Goal: Task Accomplishment & Management: Use online tool/utility

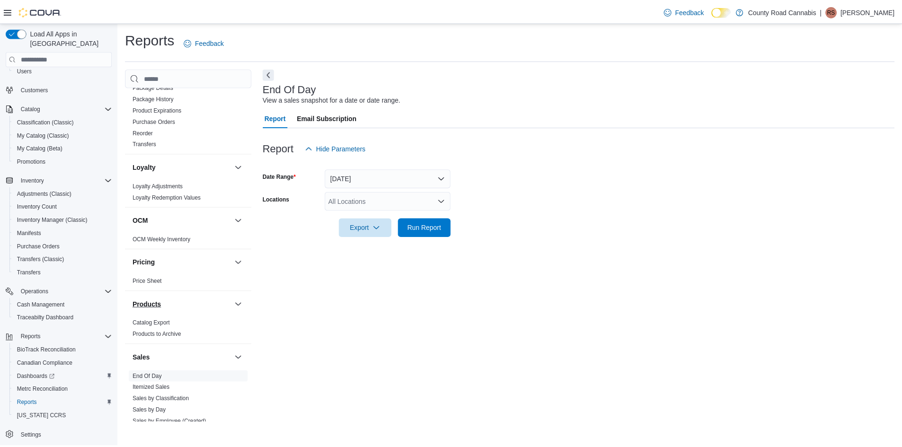
scroll to position [420, 0]
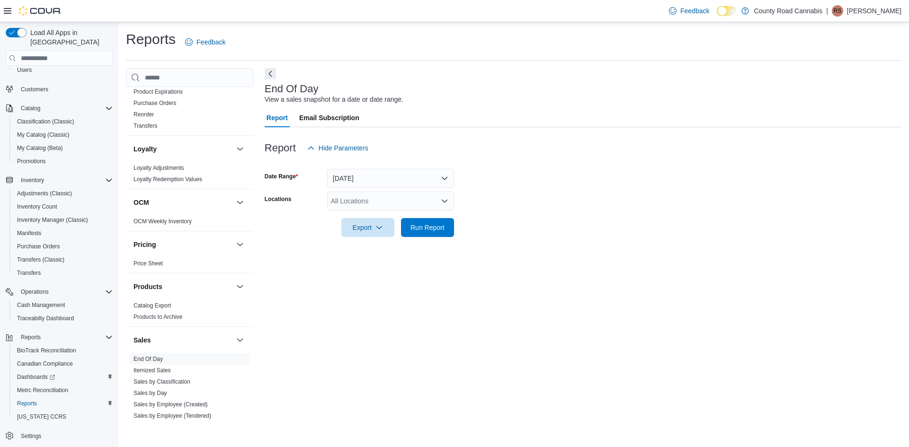
drag, startPoint x: 201, startPoint y: 402, endPoint x: 313, endPoint y: 117, distance: 306.2
click at [201, 402] on link "Sales by Employee (Created)" at bounding box center [170, 404] width 74 height 7
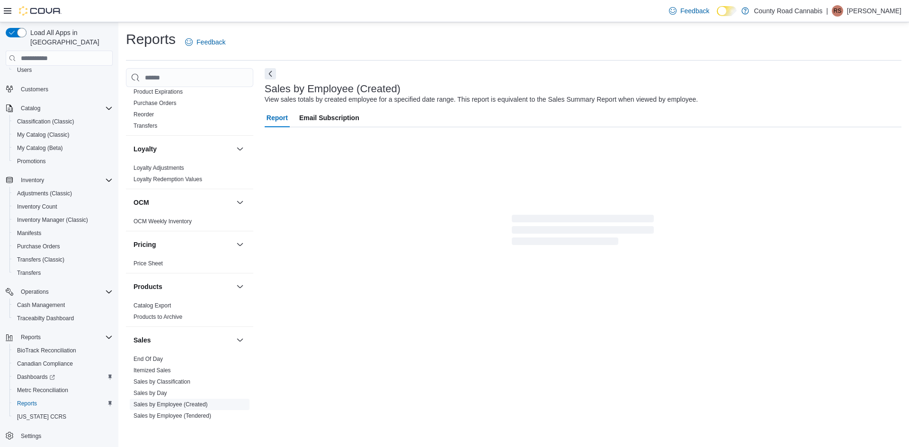
click at [200, 407] on link "Sales by Employee (Created)" at bounding box center [170, 404] width 74 height 7
click at [201, 405] on link "Sales by Employee (Created)" at bounding box center [170, 404] width 74 height 7
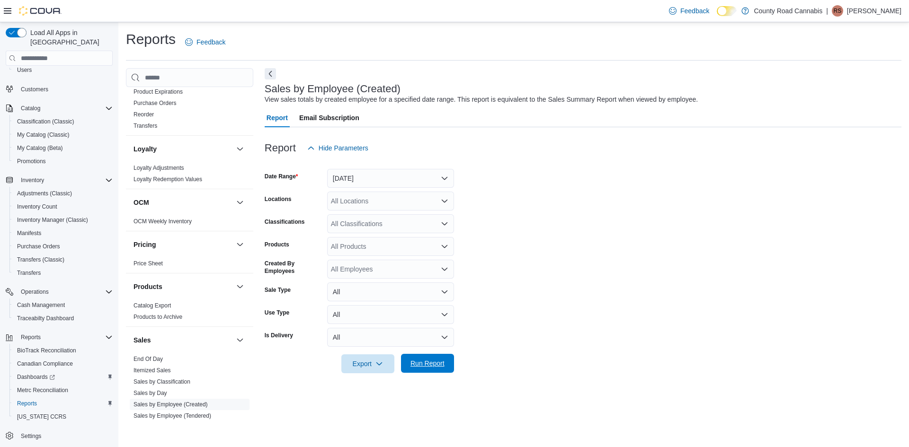
click at [439, 364] on span "Run Report" at bounding box center [427, 363] width 34 height 9
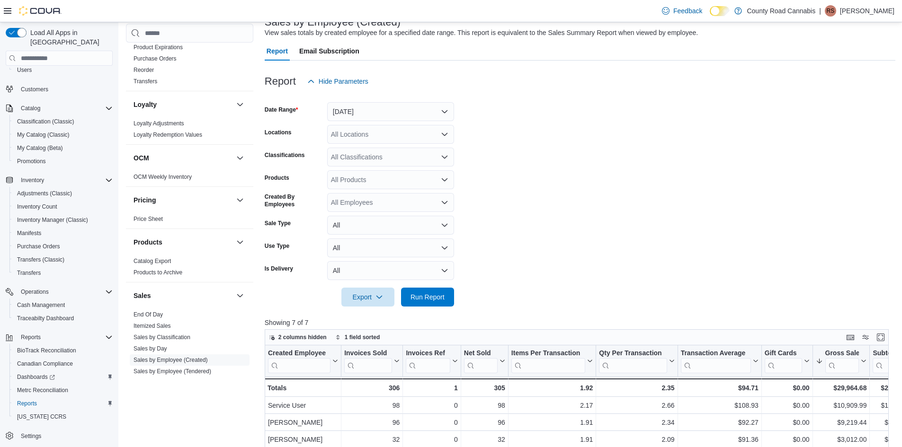
scroll to position [30, 0]
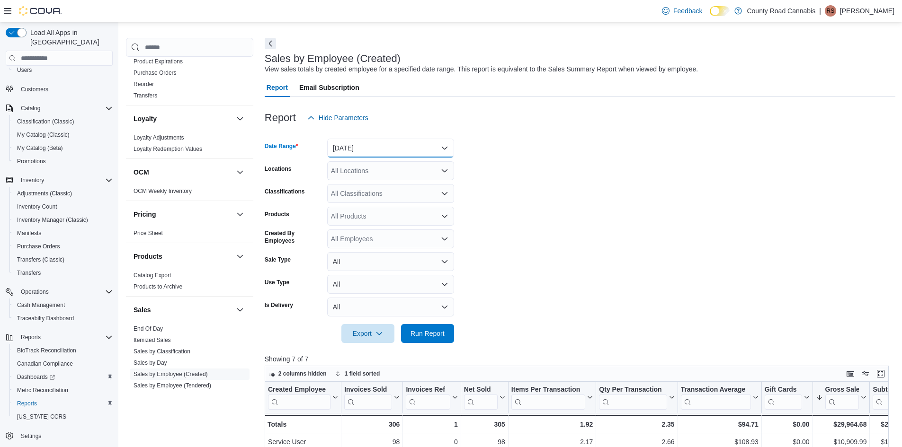
click at [360, 146] on button "Yesterday" at bounding box center [390, 148] width 127 height 19
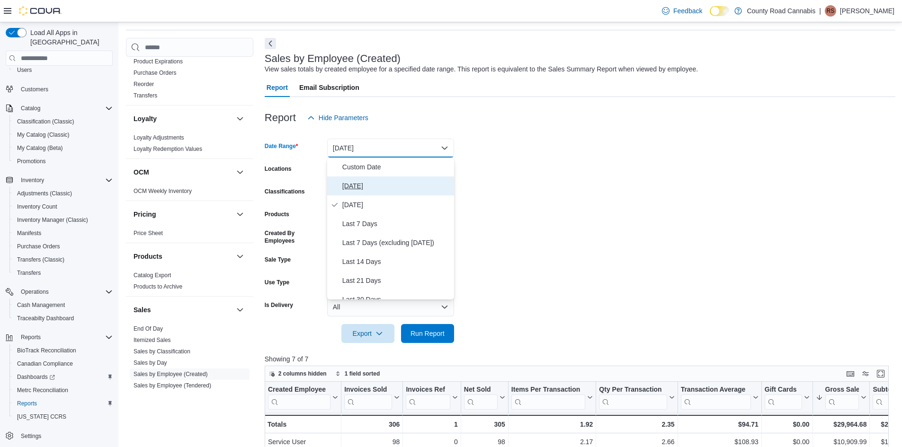
click at [362, 182] on span "Today" at bounding box center [396, 185] width 108 height 11
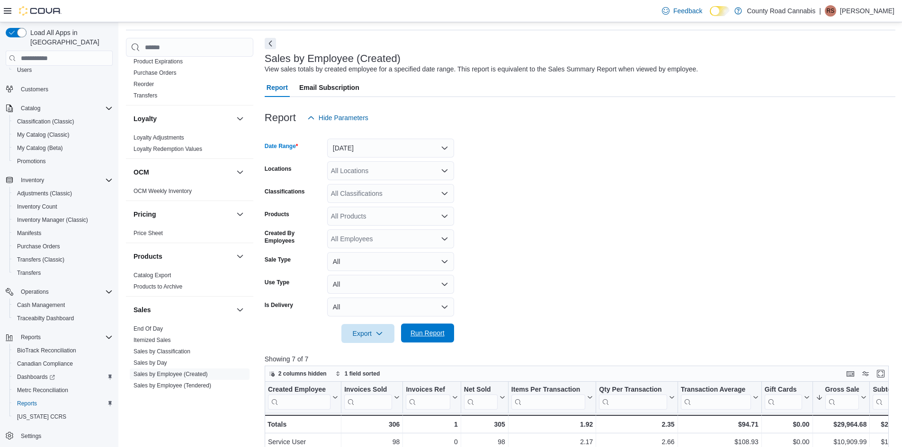
click at [438, 336] on span "Run Report" at bounding box center [427, 332] width 34 height 9
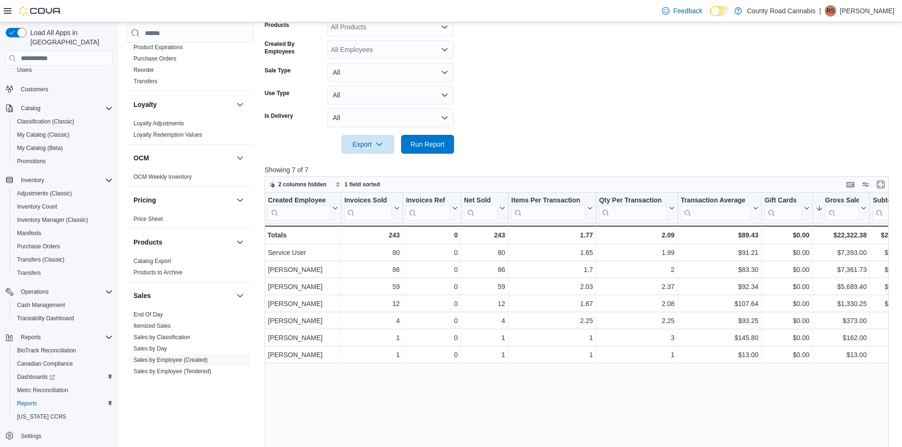
scroll to position [30, 0]
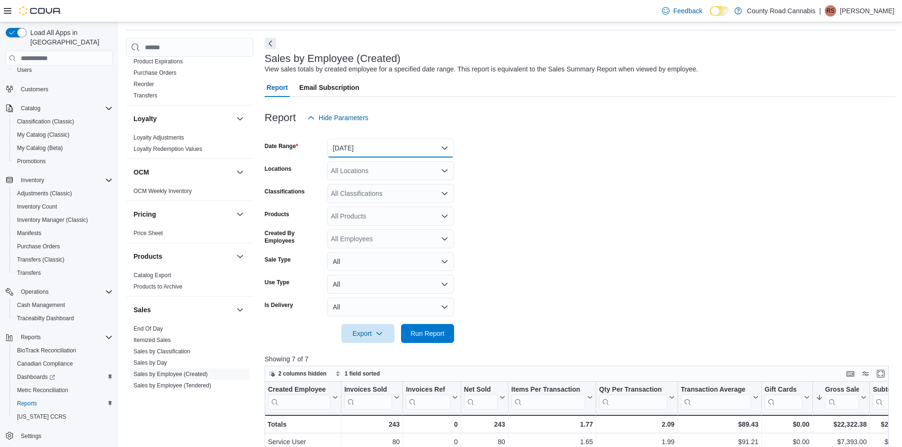
click at [359, 147] on button "Today" at bounding box center [390, 148] width 127 height 19
click at [346, 186] on span "Today" at bounding box center [396, 185] width 108 height 11
click at [345, 140] on button "Today" at bounding box center [390, 148] width 127 height 19
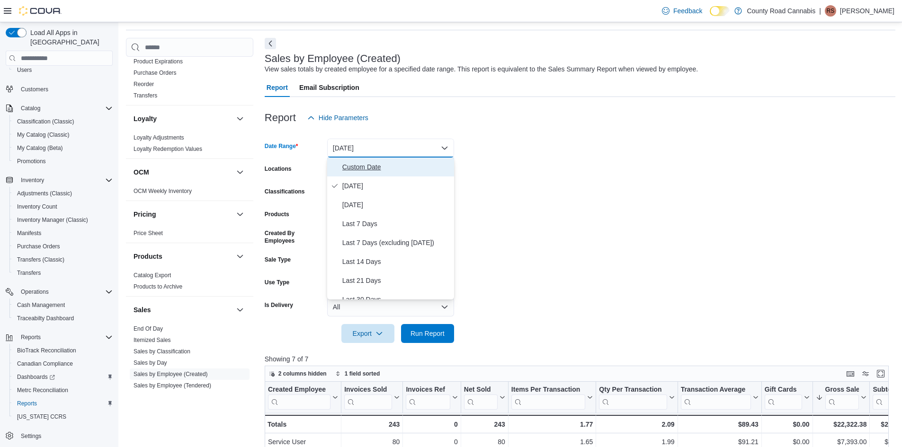
click at [352, 164] on span "Custom Date" at bounding box center [396, 166] width 108 height 11
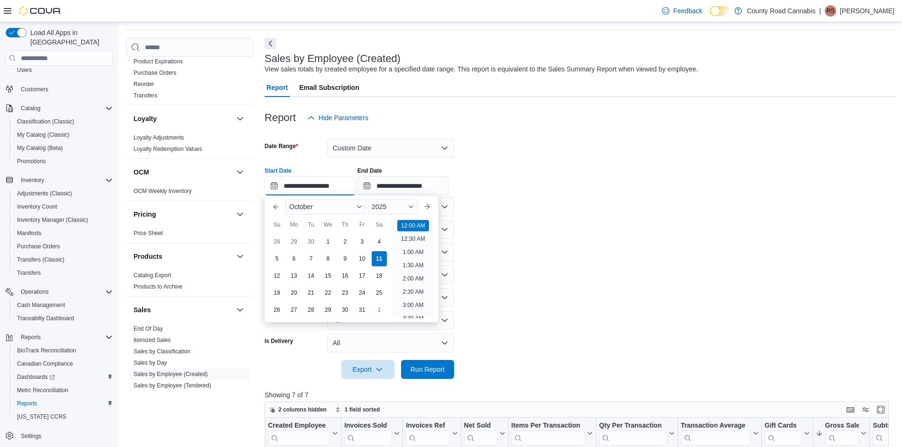
click at [298, 186] on input "**********" at bounding box center [310, 186] width 91 height 19
type input "**********"
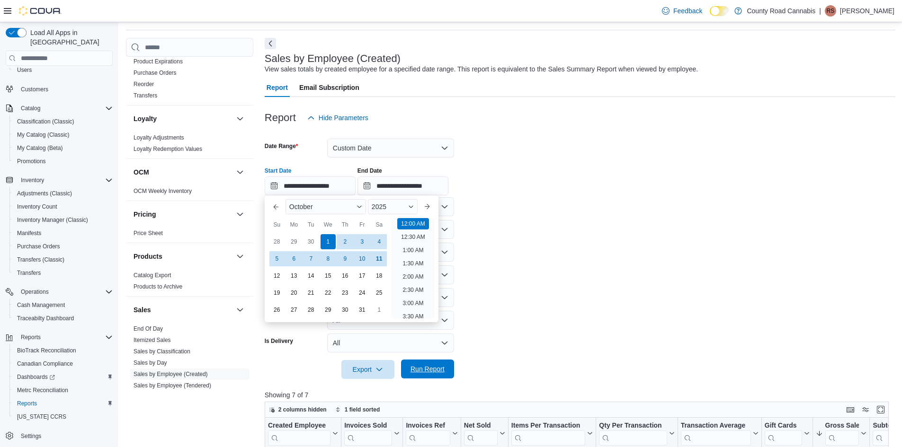
click at [435, 371] on span "Run Report" at bounding box center [427, 368] width 34 height 9
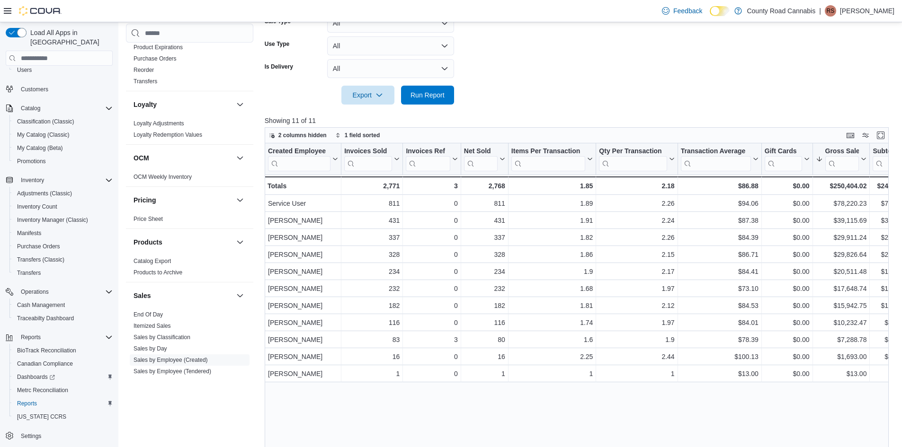
scroll to position [314, 0]
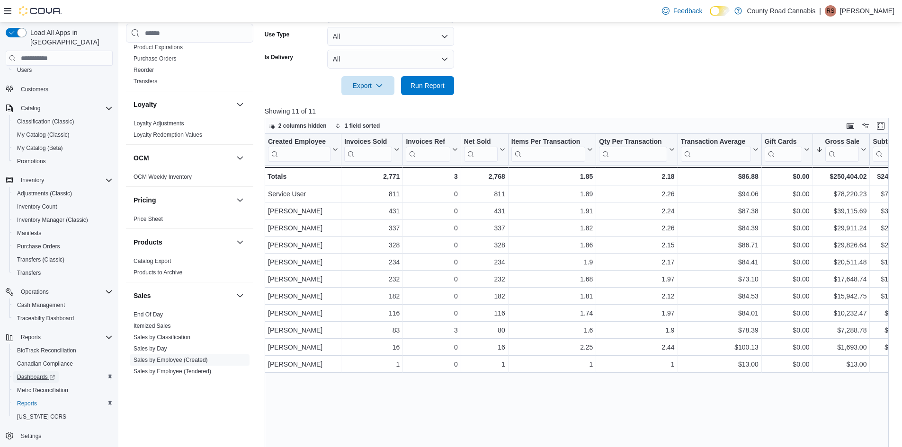
click at [43, 373] on span "Dashboards" at bounding box center [36, 377] width 38 height 8
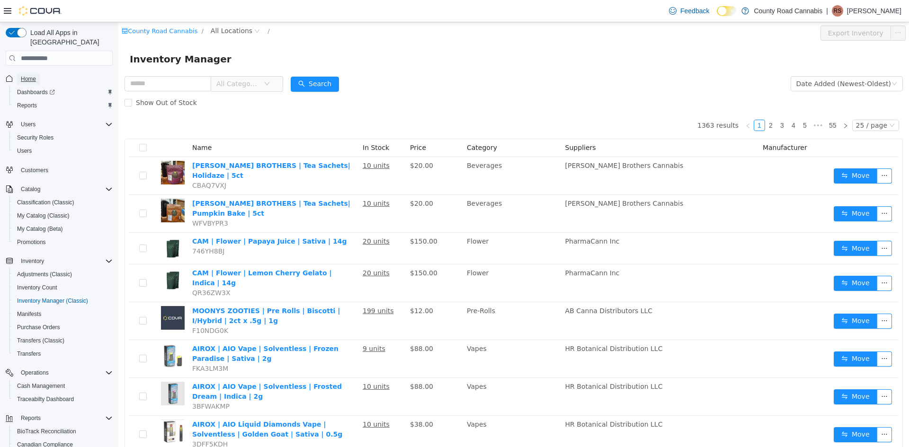
click at [24, 75] on span "Home" at bounding box center [28, 79] width 15 height 8
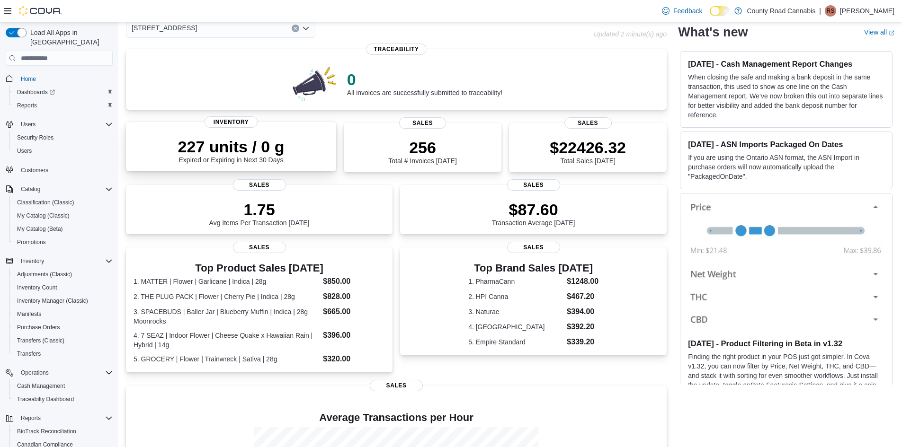
scroll to position [46, 0]
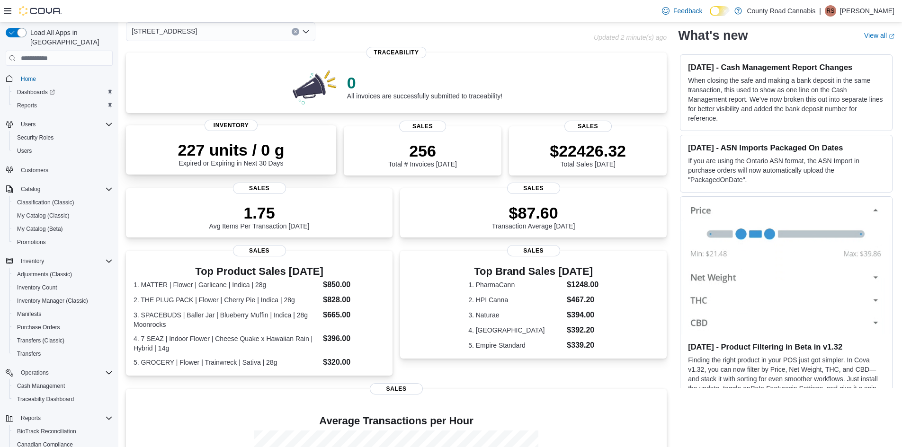
click at [255, 150] on p "227 units / 0 g" at bounding box center [231, 150] width 106 height 19
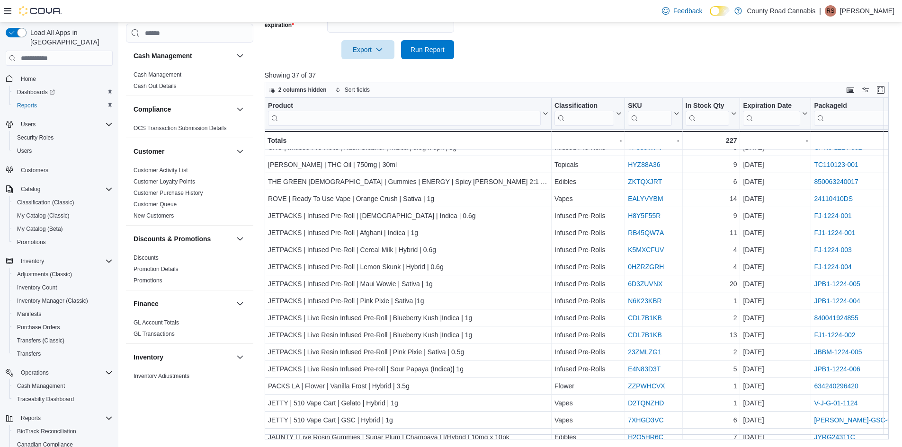
scroll to position [345, 0]
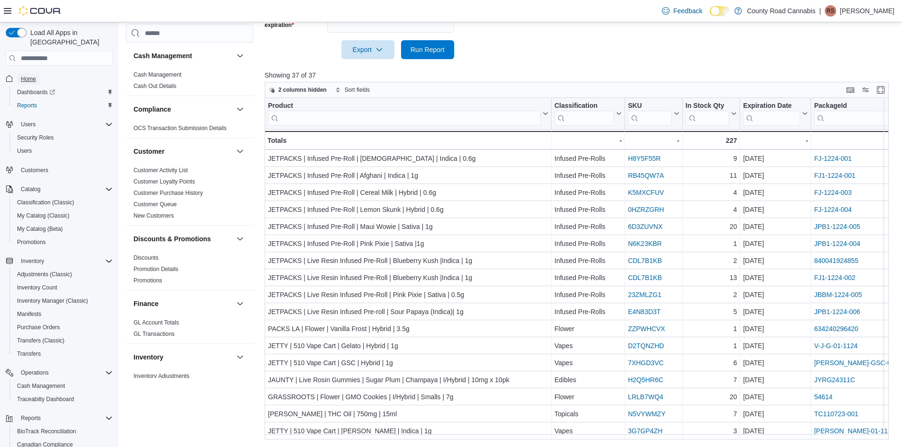
click at [29, 75] on span "Home" at bounding box center [28, 79] width 15 height 8
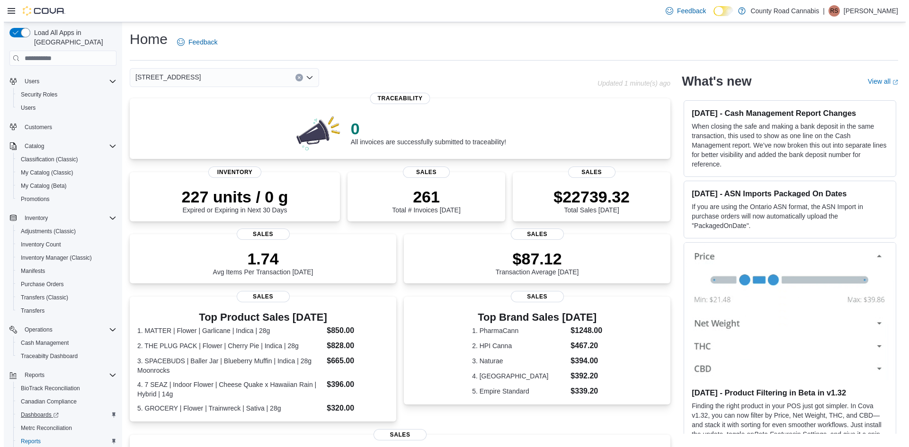
scroll to position [83, 0]
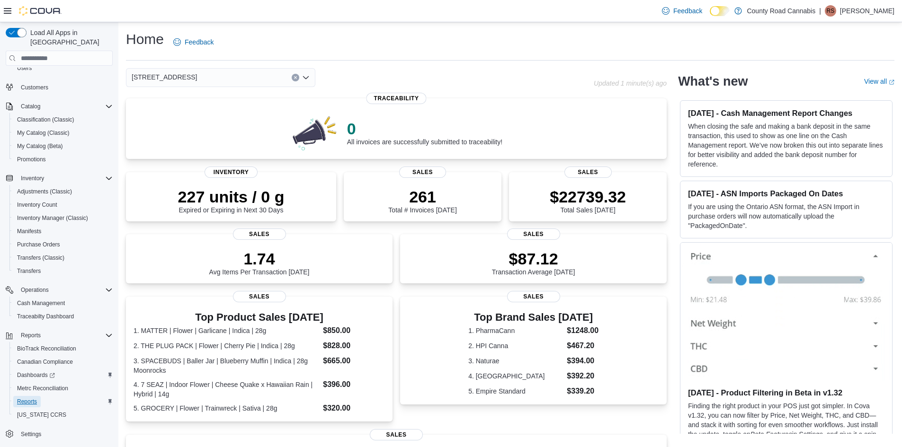
click at [30, 398] on span "Reports" at bounding box center [27, 402] width 20 height 8
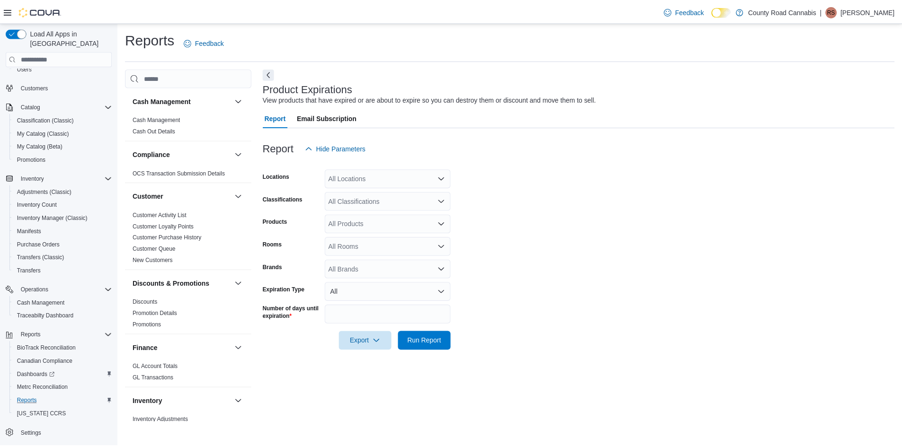
scroll to position [237, 0]
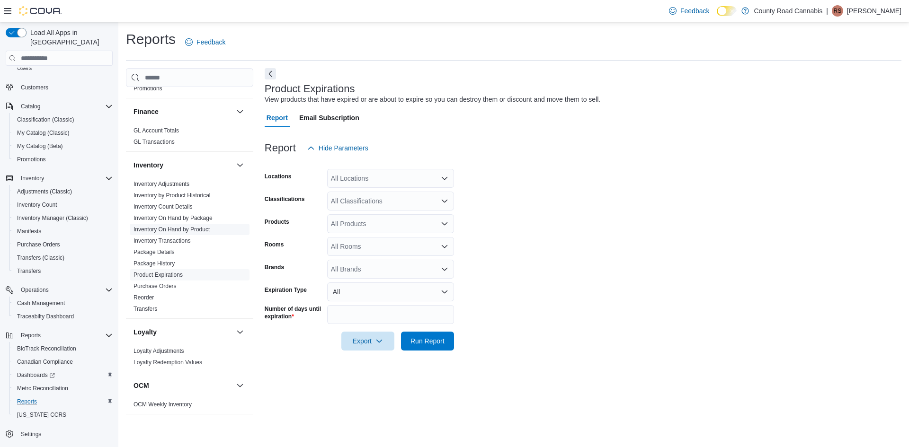
click at [203, 226] on span "Inventory On Hand by Product" at bounding box center [171, 230] width 76 height 8
click at [415, 341] on span "Run Report" at bounding box center [427, 340] width 34 height 9
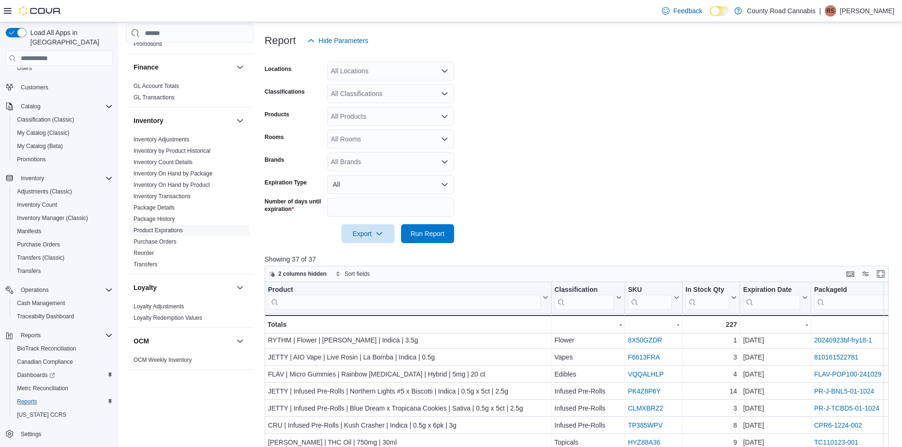
scroll to position [189, 0]
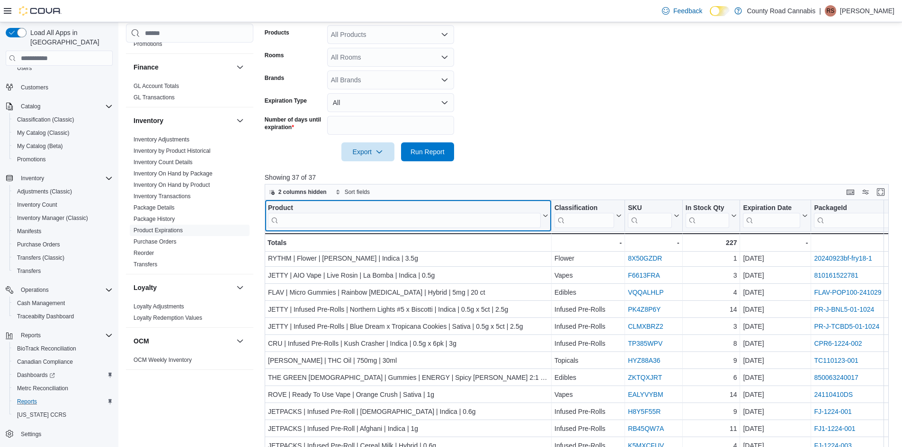
click at [333, 222] on input "search" at bounding box center [404, 220] width 273 height 15
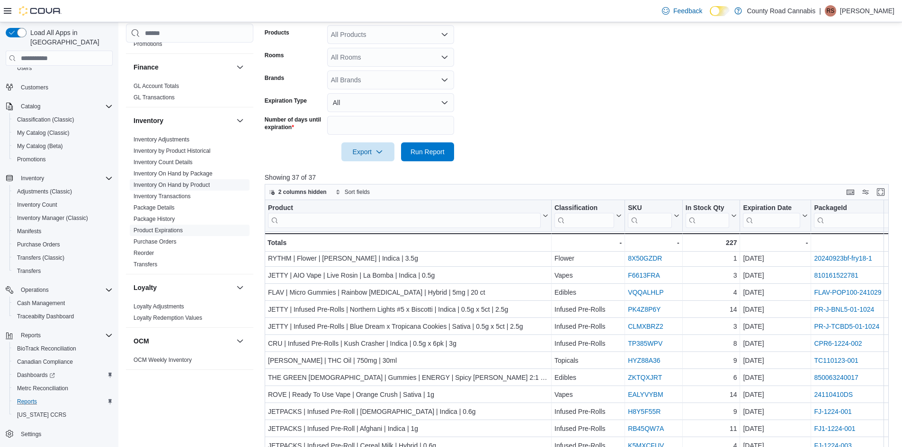
click at [186, 182] on link "Inventory On Hand by Product" at bounding box center [171, 185] width 76 height 7
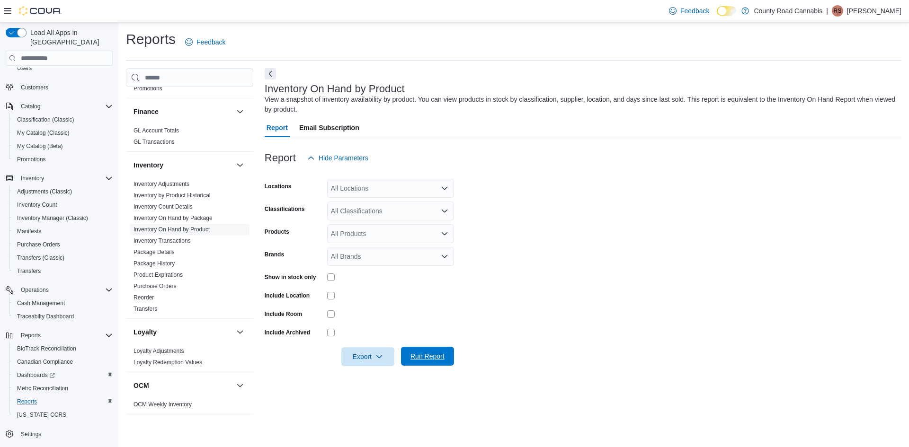
click at [437, 353] on span "Run Report" at bounding box center [427, 356] width 34 height 9
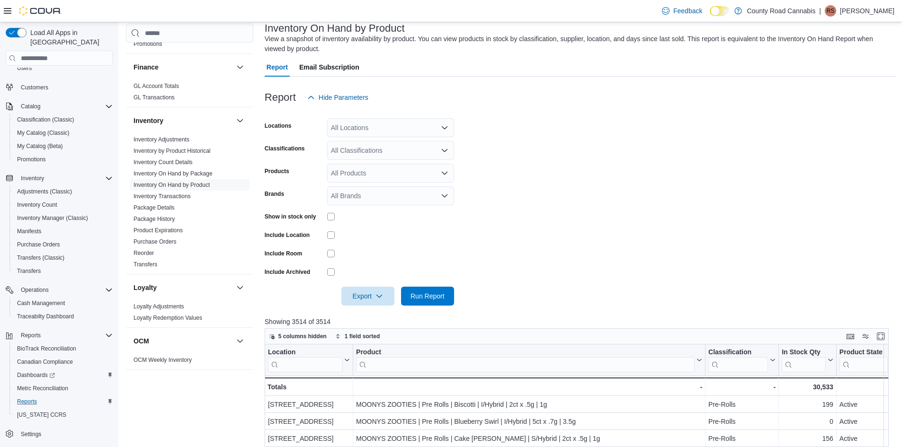
scroll to position [142, 0]
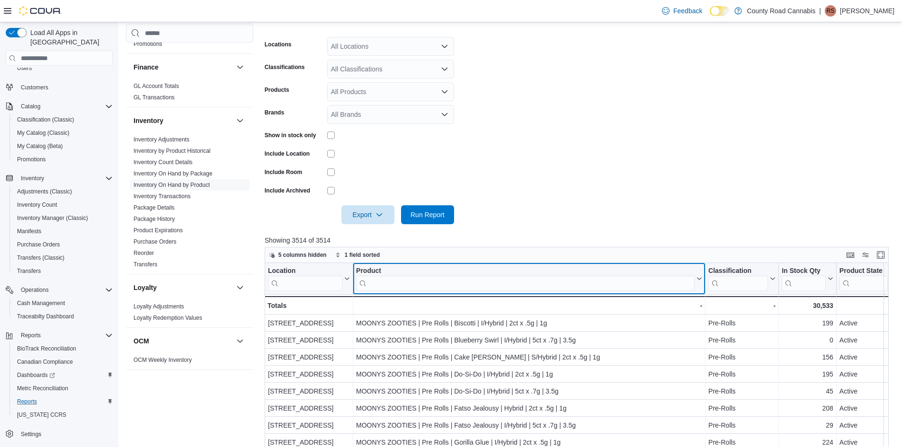
click at [385, 280] on input "search" at bounding box center [525, 283] width 338 height 15
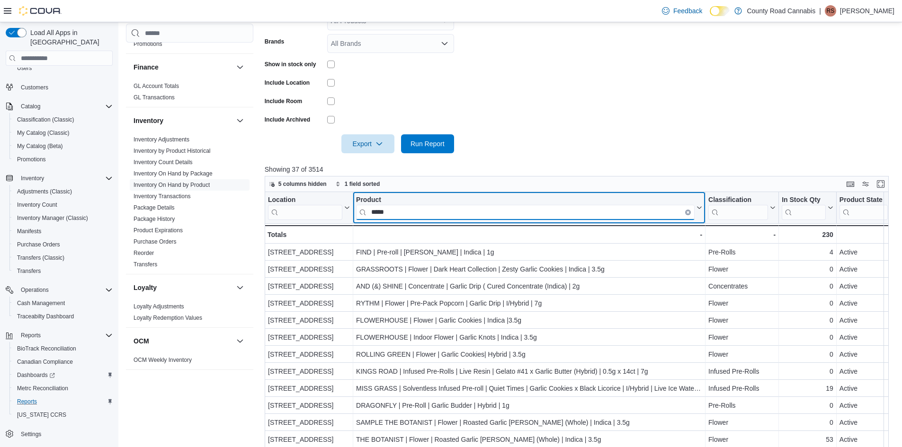
scroll to position [212, 0]
type input "*"
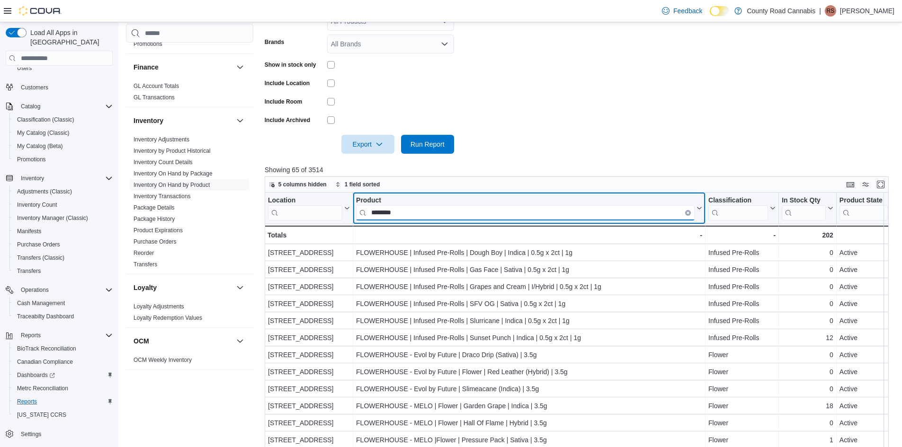
type input "********"
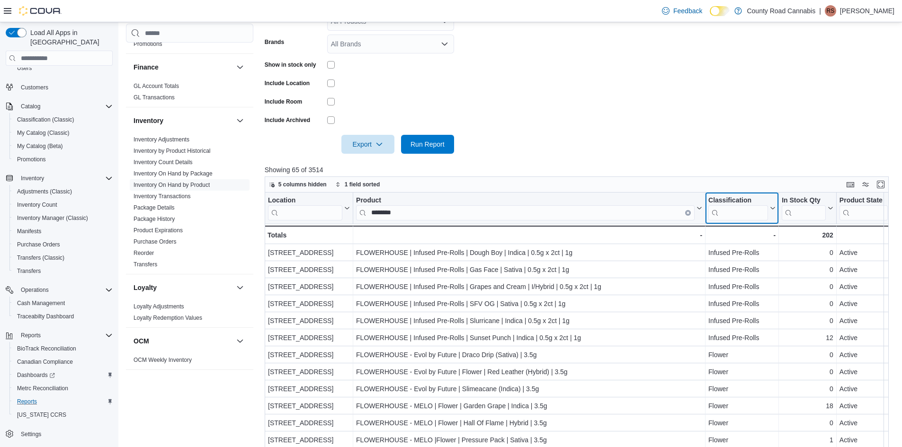
click at [739, 210] on input "search" at bounding box center [738, 212] width 60 height 15
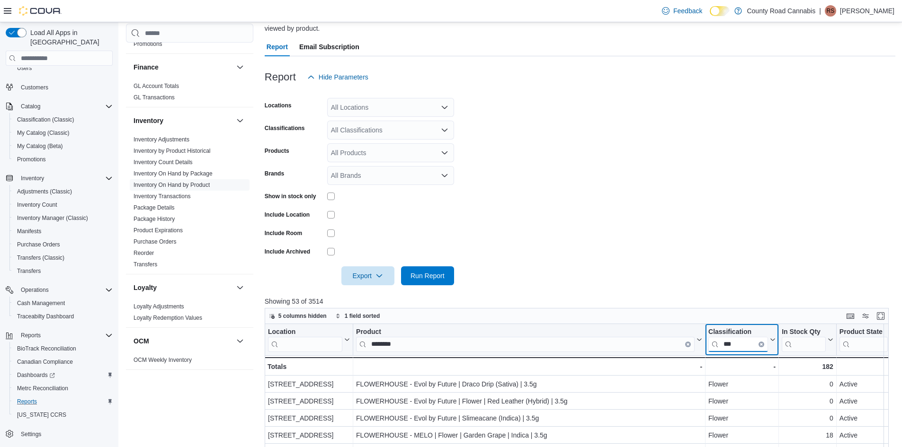
scroll to position [71, 0]
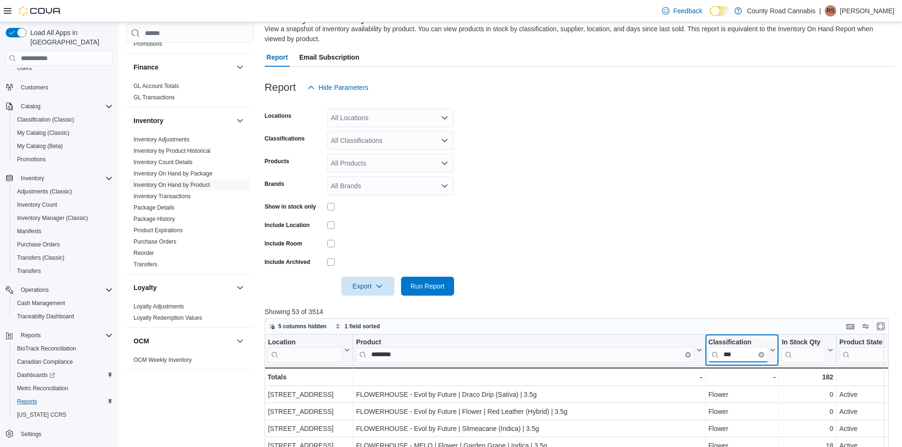
type input "***"
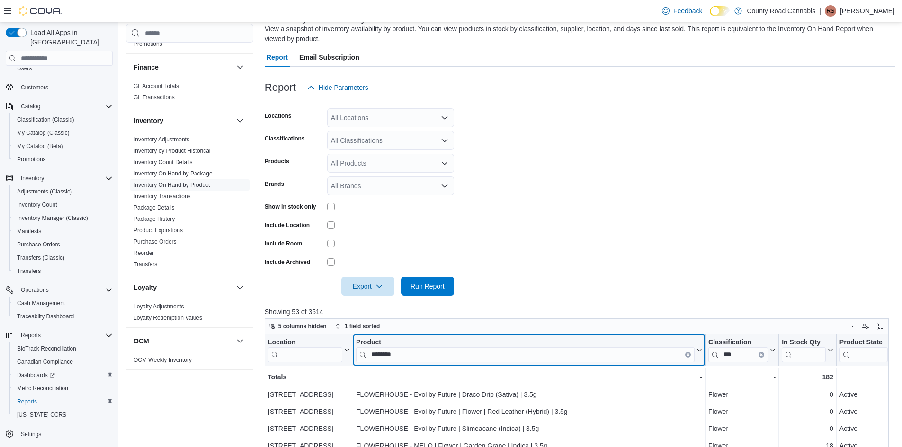
drag, startPoint x: 405, startPoint y: 354, endPoint x: 247, endPoint y: 342, distance: 158.5
click at [247, 342] on div "Cash Management Cash Management Cash Out Details Compliance OCS Transaction Sub…" at bounding box center [510, 337] width 769 height 679
click at [407, 358] on input "********" at bounding box center [525, 354] width 338 height 15
drag, startPoint x: 408, startPoint y: 356, endPoint x: 349, endPoint y: 350, distance: 59.5
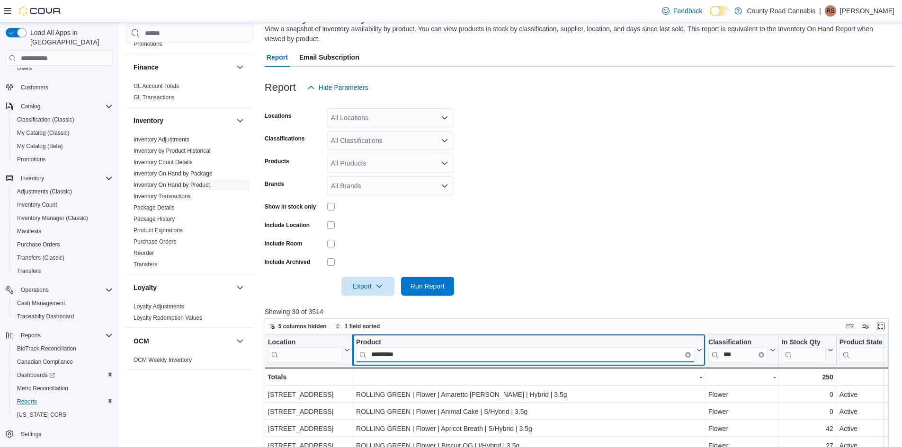
type input "**********"
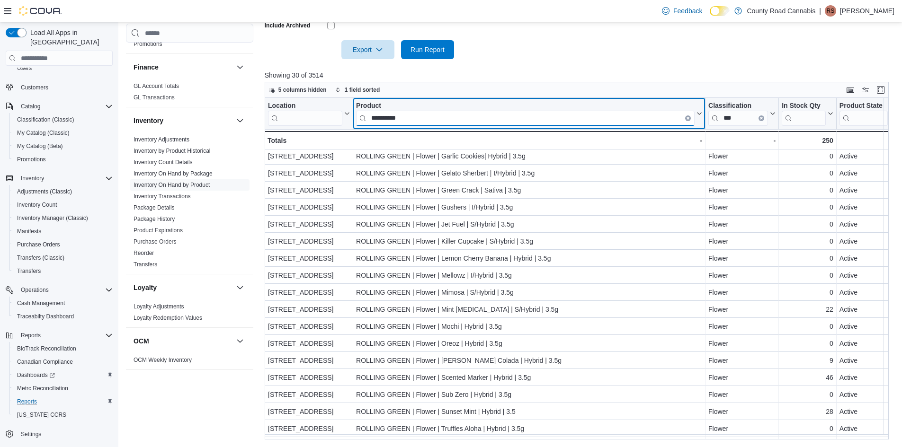
scroll to position [0, 0]
drag, startPoint x: 414, startPoint y: 121, endPoint x: 253, endPoint y: 96, distance: 162.8
click at [253, 96] on div "Cash Management Cash Management Cash Out Details Compliance OCS Transaction Sub…" at bounding box center [510, 100] width 769 height 679
